Goal: Information Seeking & Learning: Learn about a topic

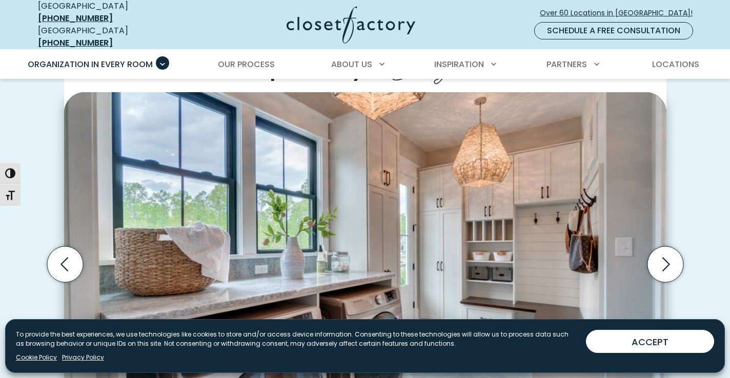
scroll to position [285, 0]
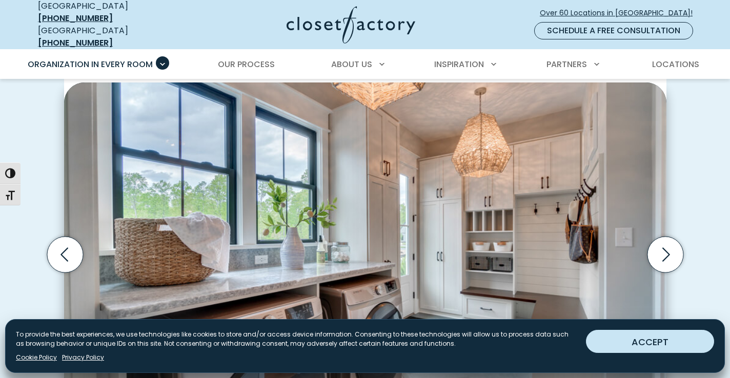
click at [650, 344] on button "ACCEPT" at bounding box center [650, 341] width 128 height 23
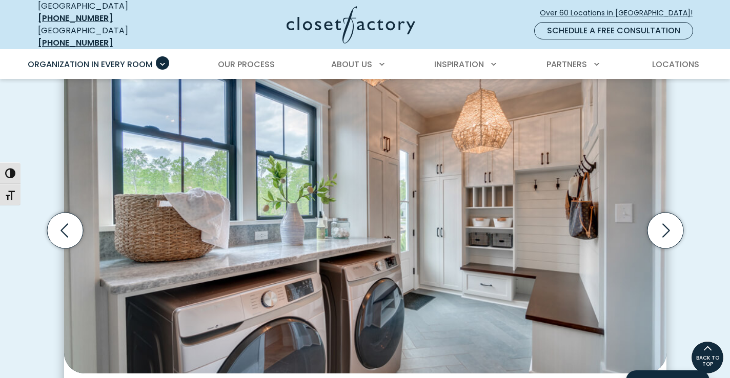
scroll to position [298, 0]
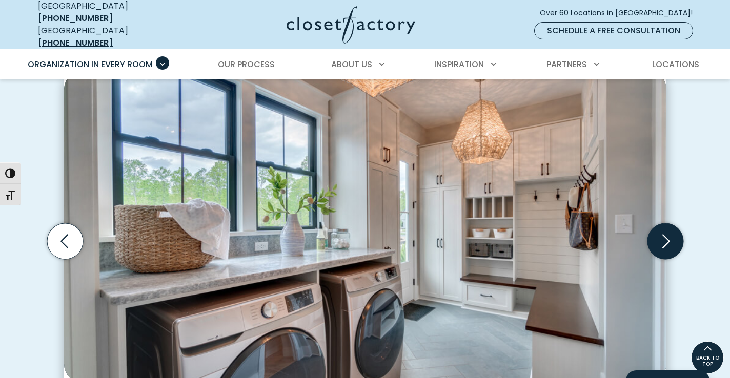
click at [668, 234] on icon "Next slide" at bounding box center [666, 241] width 8 height 14
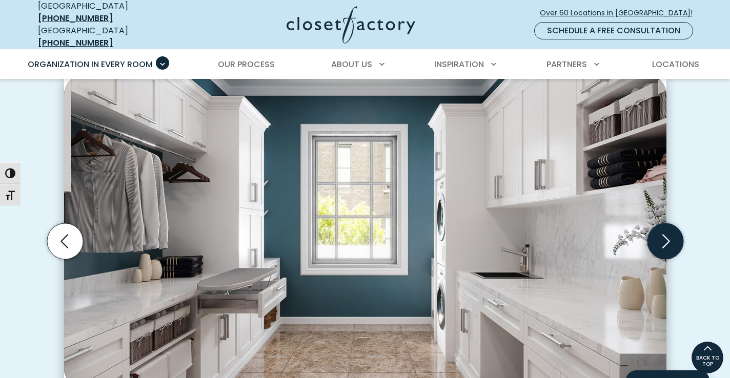
click at [668, 234] on icon "Next slide" at bounding box center [666, 241] width 8 height 14
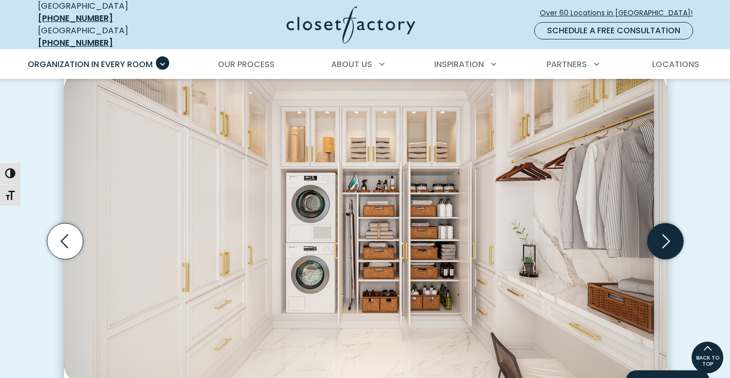
click at [666, 231] on icon "Next slide" at bounding box center [665, 241] width 36 height 36
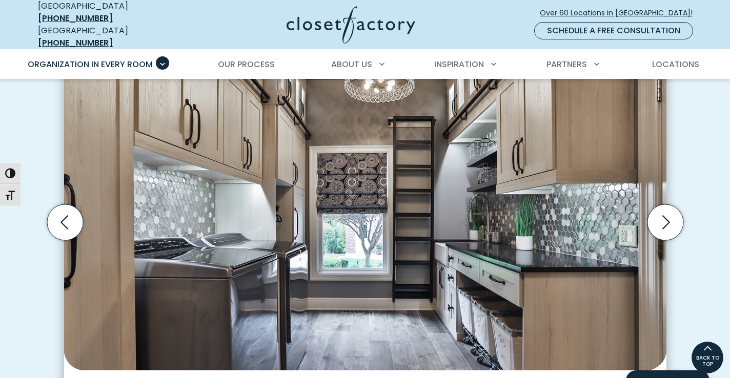
scroll to position [312, 0]
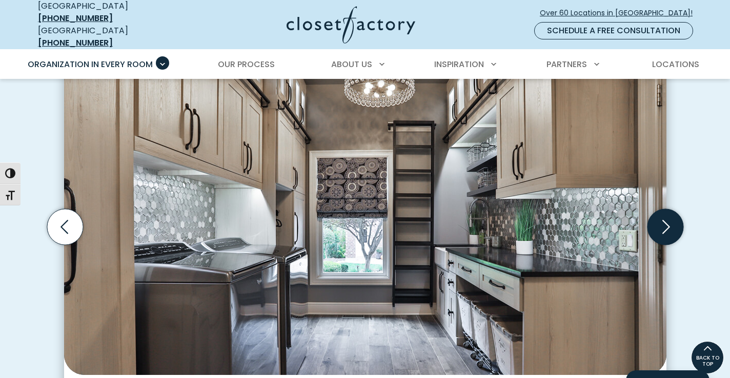
click at [669, 220] on icon "Next slide" at bounding box center [665, 227] width 36 height 36
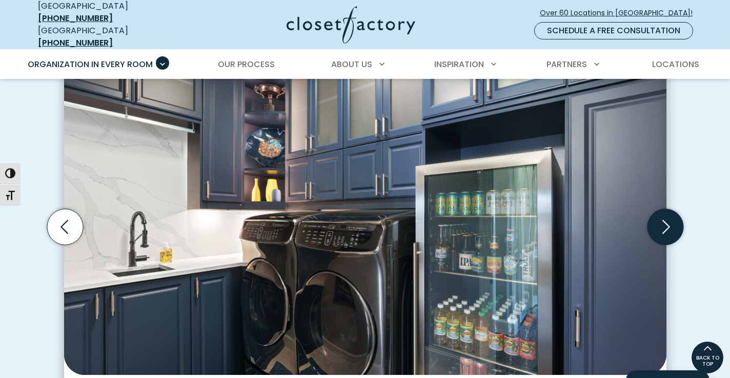
click at [669, 220] on icon "Next slide" at bounding box center [665, 227] width 36 height 36
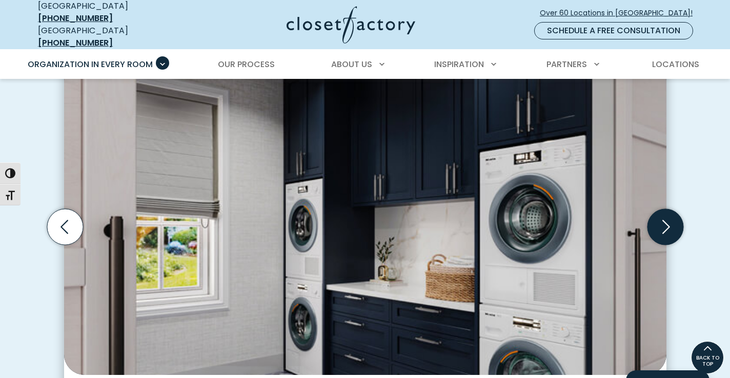
click at [669, 220] on icon "Next slide" at bounding box center [665, 227] width 36 height 36
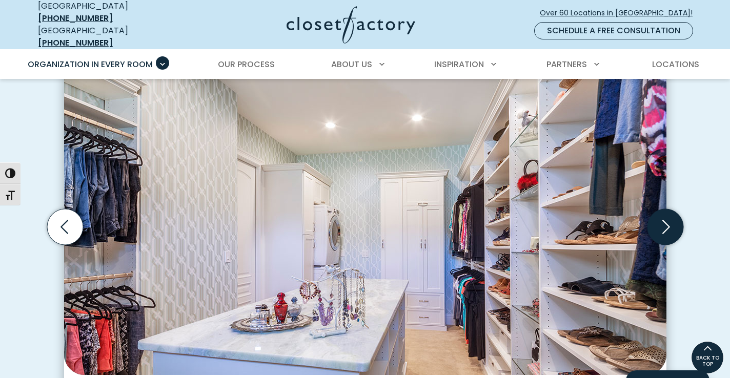
click at [668, 220] on icon "Next slide" at bounding box center [666, 227] width 8 height 14
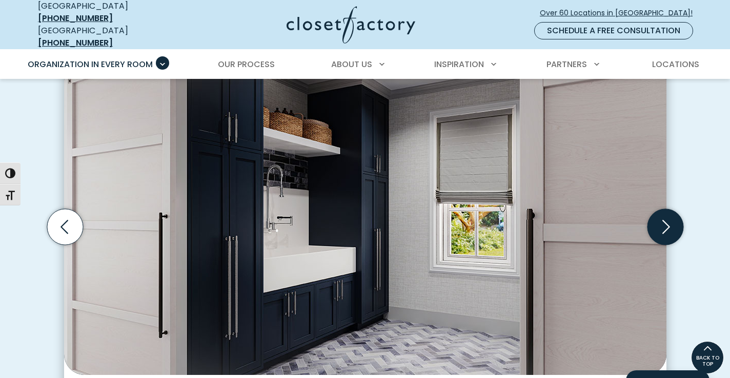
click at [668, 220] on icon "Next slide" at bounding box center [666, 227] width 8 height 14
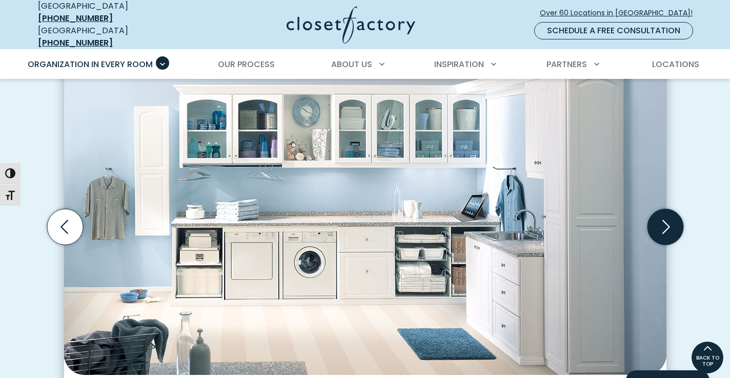
click at [666, 216] on icon "Next slide" at bounding box center [665, 227] width 36 height 36
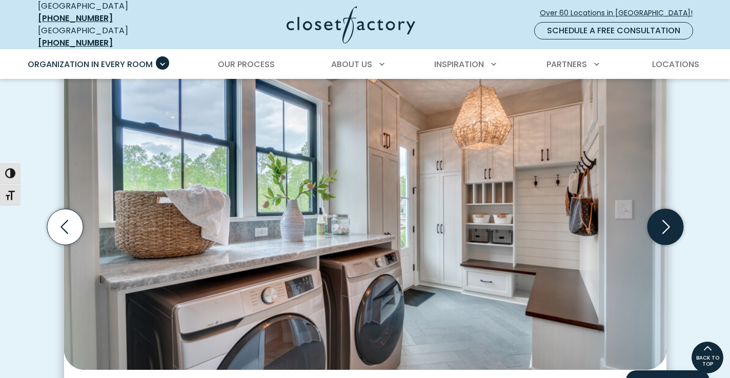
click at [666, 216] on icon "Next slide" at bounding box center [665, 227] width 36 height 36
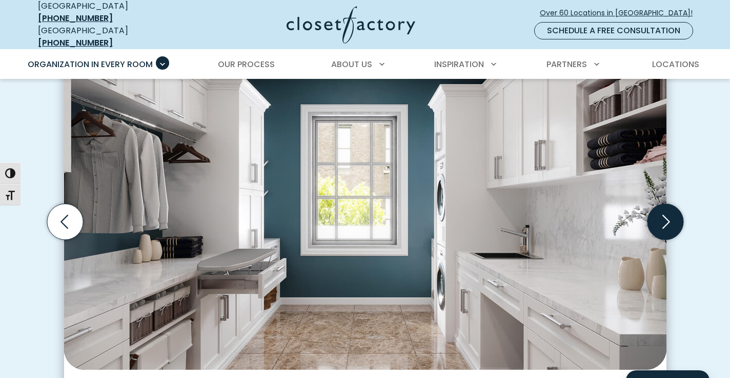
scroll to position [320, 0]
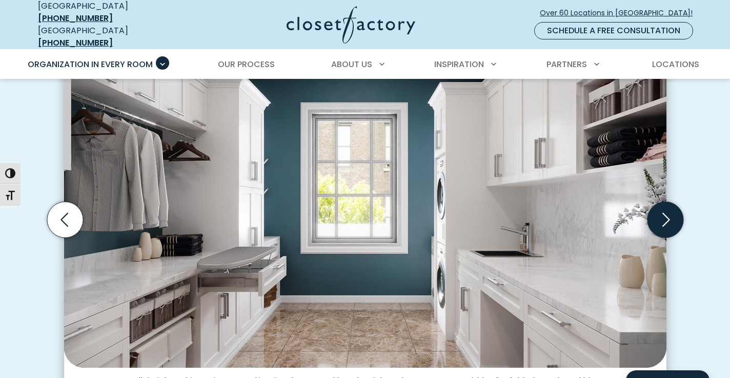
click at [663, 210] on icon "Next slide" at bounding box center [665, 220] width 36 height 36
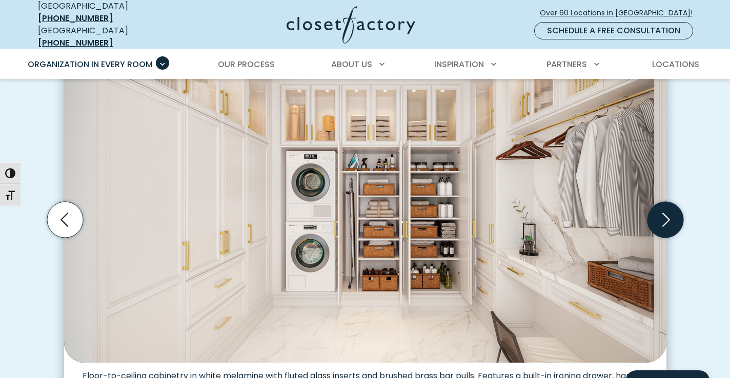
click at [663, 210] on icon "Next slide" at bounding box center [665, 220] width 36 height 36
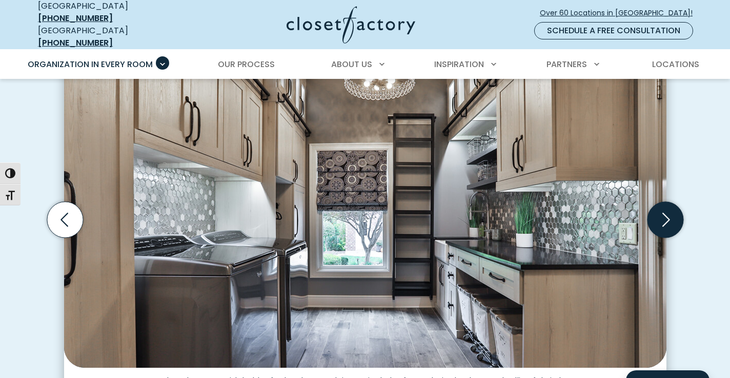
click at [663, 210] on icon "Next slide" at bounding box center [665, 220] width 36 height 36
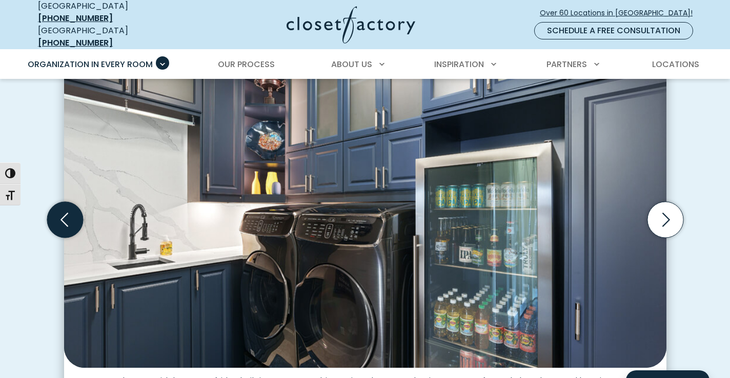
click at [65, 216] on icon "Previous slide" at bounding box center [65, 220] width 36 height 36
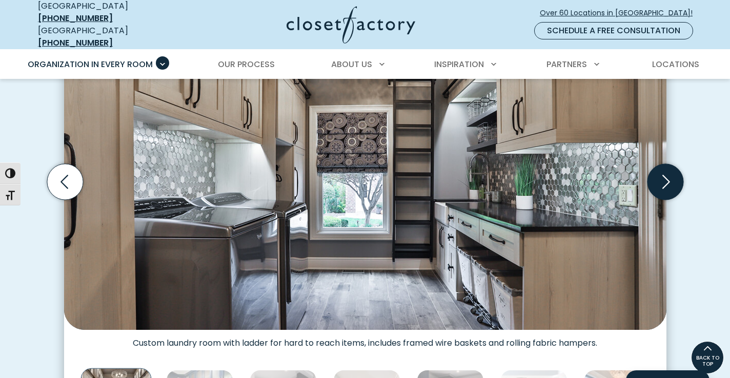
scroll to position [329, 0]
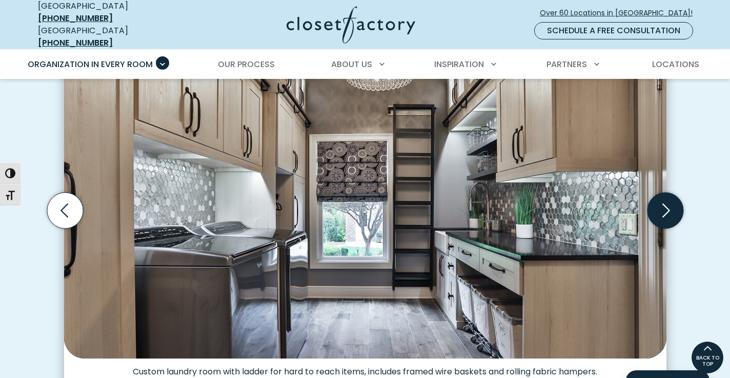
click at [664, 203] on icon "Next slide" at bounding box center [666, 210] width 8 height 14
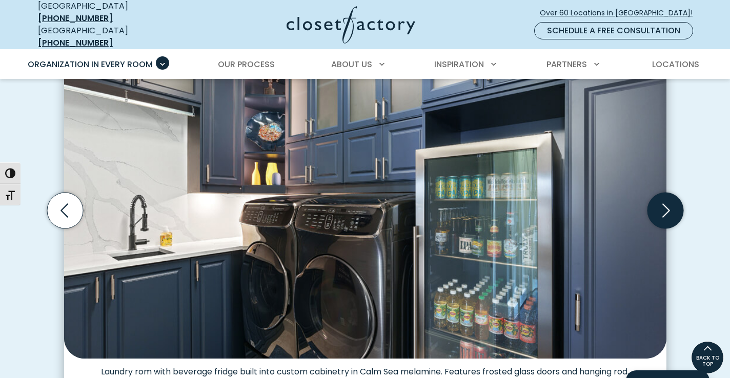
click at [664, 203] on icon "Next slide" at bounding box center [666, 210] width 8 height 14
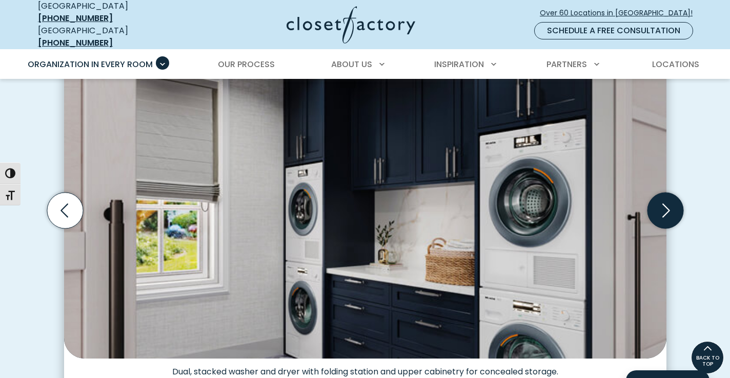
click at [664, 203] on icon "Next slide" at bounding box center [666, 210] width 8 height 14
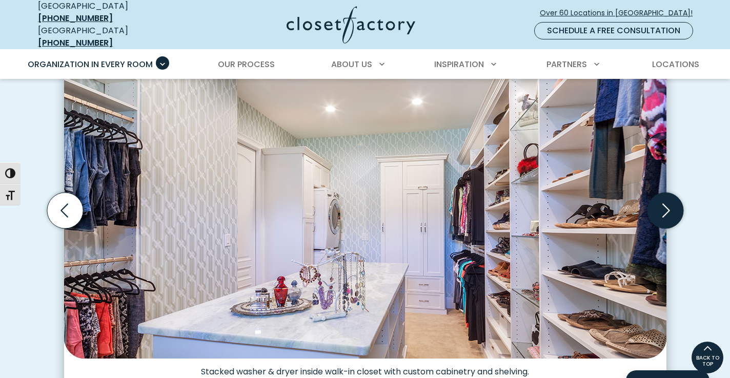
click at [664, 203] on icon "Next slide" at bounding box center [666, 210] width 8 height 14
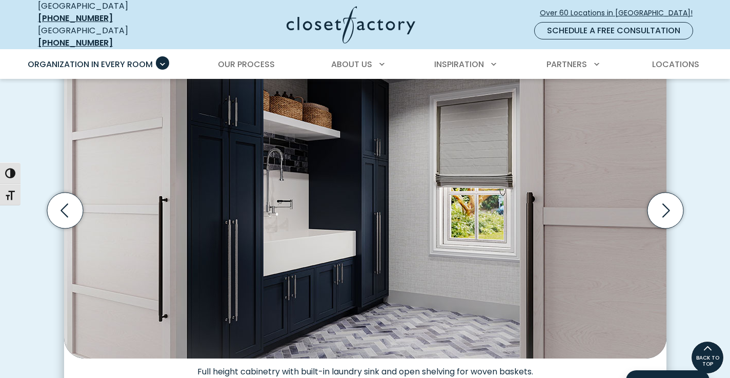
click at [365, 182] on img "Thumbnail Gallery" at bounding box center [365, 201] width 602 height 315
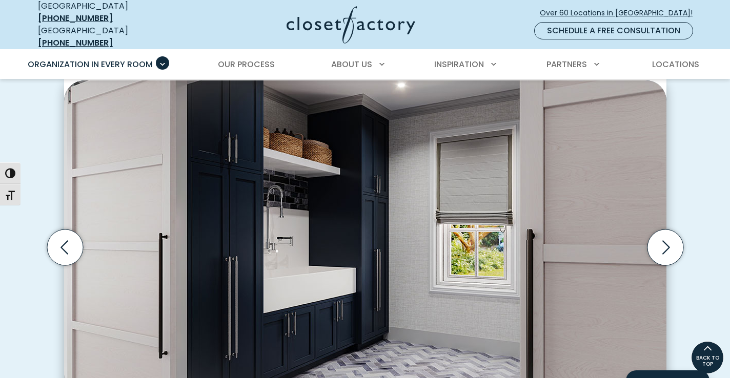
scroll to position [292, 0]
